Goal: Find specific page/section: Find specific page/section

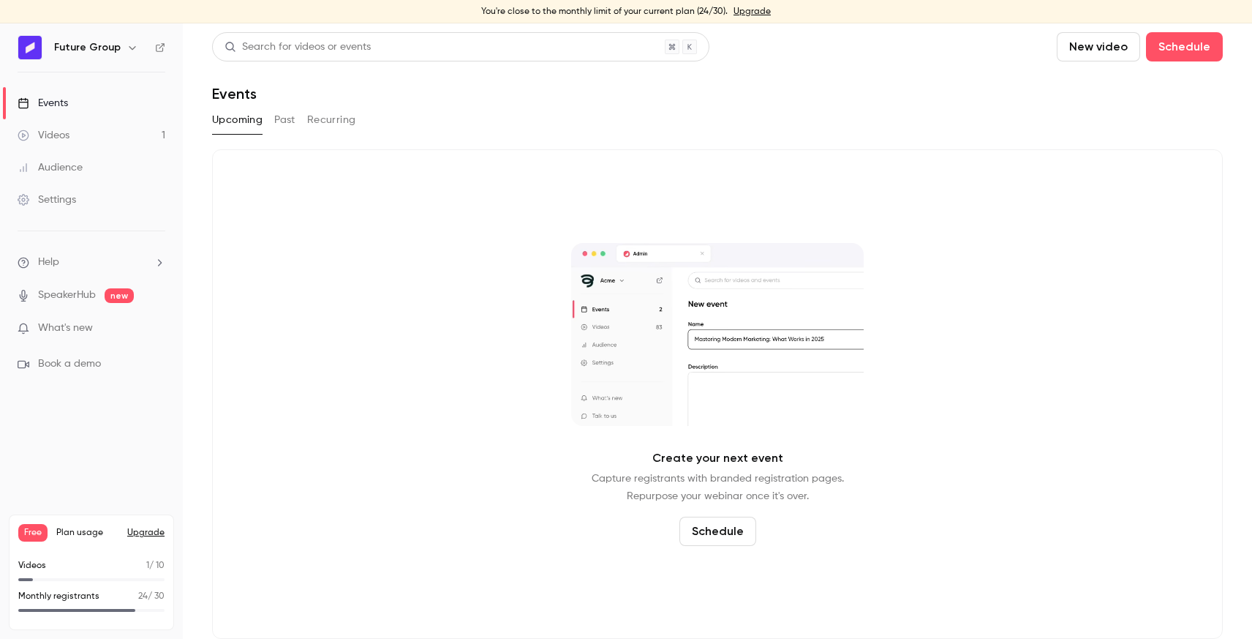
click at [74, 102] on link "Events" at bounding box center [91, 103] width 183 height 32
click at [57, 102] on div "Events" at bounding box center [43, 103] width 50 height 15
click at [279, 119] on button "Past" at bounding box center [284, 119] width 21 height 23
